Goal: Task Accomplishment & Management: Manage account settings

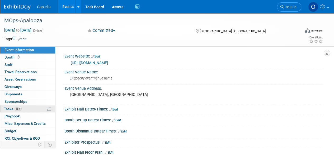
click at [21, 108] on span "18%" at bounding box center [18, 109] width 7 height 4
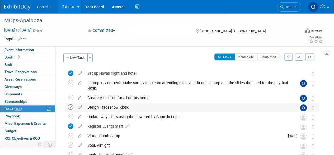
click at [70, 107] on icon at bounding box center [71, 107] width 6 height 6
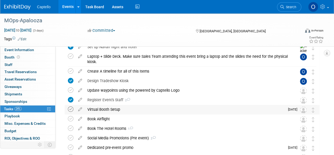
click at [71, 110] on icon at bounding box center [71, 109] width 6 height 6
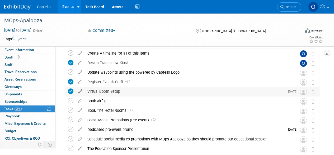
scroll to position [53, 0]
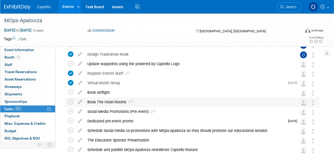
click at [141, 103] on div "Book The Hotel Rooms 1" at bounding box center [187, 101] width 205 height 9
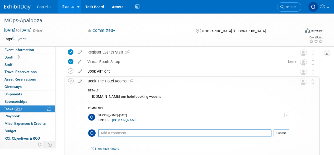
scroll to position [106, 0]
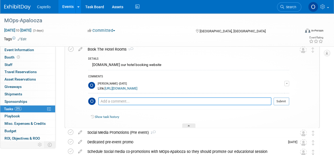
click at [113, 99] on textarea at bounding box center [184, 101] width 173 height 8
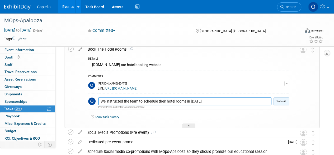
type textarea "We instructed the team to schedule their hotel rooms in [DATE]"
click at [277, 102] on button "Submit" at bounding box center [282, 101] width 16 height 8
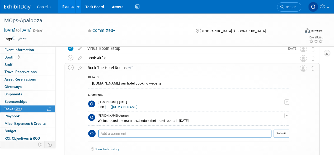
scroll to position [79, 0]
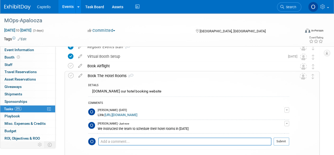
click at [61, 85] on div "MOps-Apalooza [GEOGRAPHIC_DATA], [GEOGRAPHIC_DATA] [DATE] to [DATE] (Going) Set…" at bounding box center [189, 127] width 260 height 278
click at [262, 80] on div "Book The Hotel Rooms 2" at bounding box center [187, 75] width 204 height 9
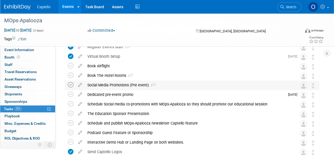
click at [70, 85] on icon at bounding box center [71, 85] width 6 height 6
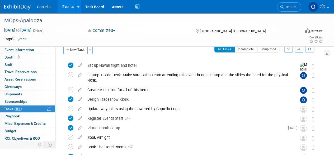
scroll to position [7, 0]
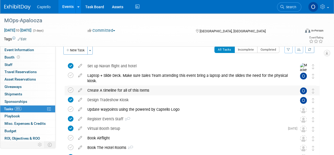
click at [140, 91] on div "Create A timeline for all of this Items" at bounding box center [187, 90] width 205 height 9
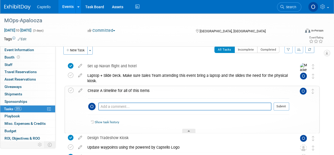
click at [140, 91] on div "Create A timeline for all of this Items" at bounding box center [187, 90] width 204 height 9
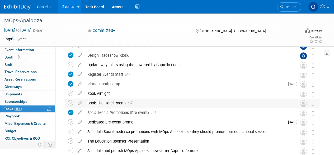
scroll to position [60, 0]
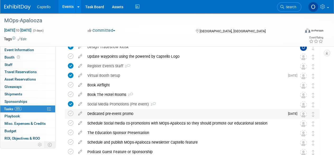
click at [110, 112] on div "Dedicated pre-event promo" at bounding box center [185, 113] width 200 height 9
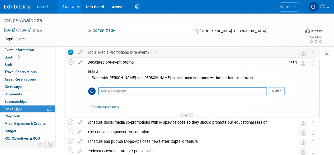
scroll to position [113, 0]
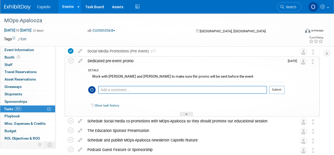
click at [126, 61] on div "Dedicated pre-event promo" at bounding box center [185, 60] width 200 height 9
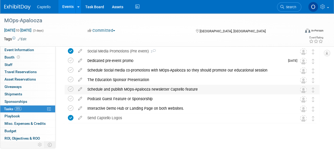
click at [152, 91] on div "Schedule and publish MOps-Apalooza newsletter Captello feature" at bounding box center [187, 89] width 205 height 9
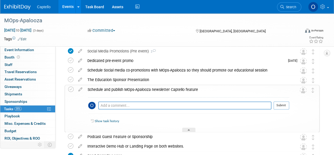
click at [152, 91] on div "Schedule and publish MOps-Apalooza newsletter Captello feature" at bounding box center [187, 89] width 204 height 9
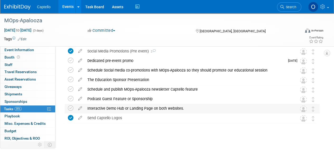
click at [131, 110] on div "Interactive Demo Hub or Landing Page on both websites." at bounding box center [187, 108] width 205 height 9
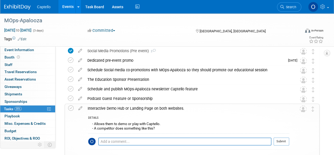
scroll to position [140, 0]
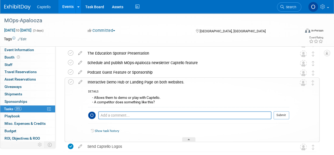
click at [127, 100] on div "- Allows them to demo or play with Captello. - A competitor does something like…" at bounding box center [188, 100] width 201 height 12
click at [136, 82] on div "Interactive Demo Hub or Landing Page on both websites." at bounding box center [187, 81] width 204 height 9
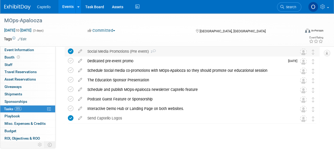
scroll to position [113, 0]
click at [116, 63] on div "Dedicated pre-event promo" at bounding box center [185, 60] width 200 height 9
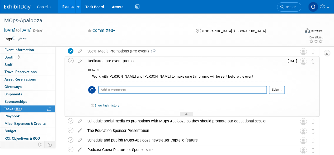
click at [115, 62] on div "Dedicated pre-event promo" at bounding box center [185, 60] width 200 height 9
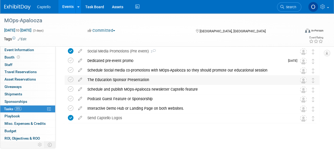
click at [116, 80] on div "The Education Sponsor Presentation" at bounding box center [187, 79] width 205 height 9
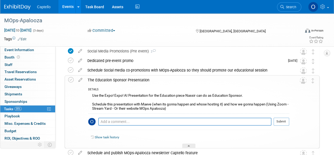
click at [122, 80] on div "The Education Sponsor Presentation" at bounding box center [187, 79] width 204 height 9
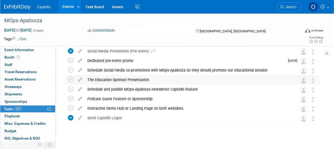
click at [118, 78] on div "The Education Sponsor Presentation" at bounding box center [187, 79] width 205 height 9
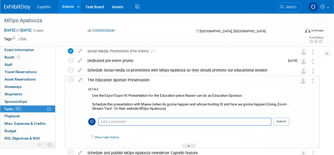
click at [118, 78] on div "The Education Sponsor Presentation" at bounding box center [187, 79] width 204 height 9
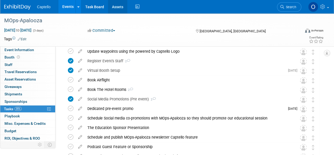
scroll to position [60, 0]
